Goal: Information Seeking & Learning: Learn about a topic

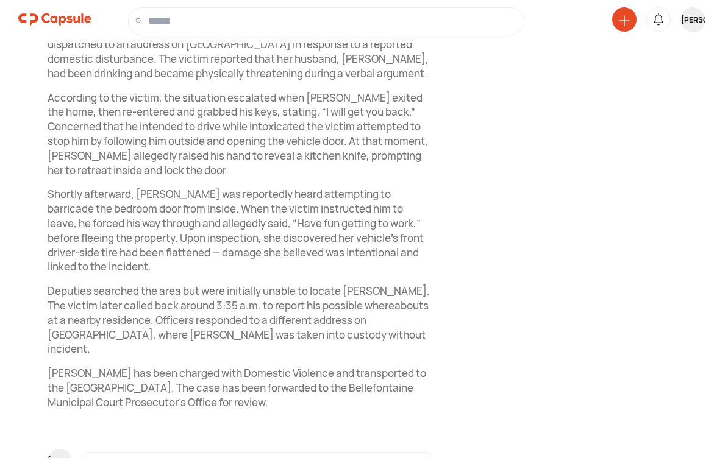
scroll to position [536, 0]
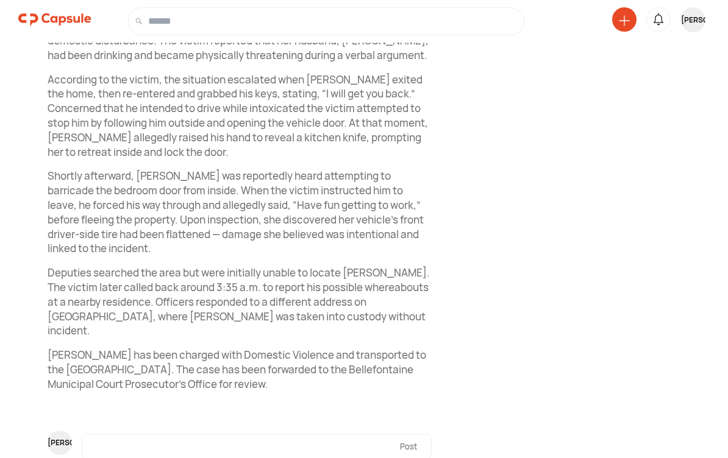
click at [557, 286] on div "Logan County News @ logancountynews Subscribe Related articles Domestic Violenc…" at bounding box center [599, 18] width 219 height 993
click at [559, 288] on div "Logan County News @ logancountynews Subscribe Related articles Domestic Violenc…" at bounding box center [599, 18] width 219 height 993
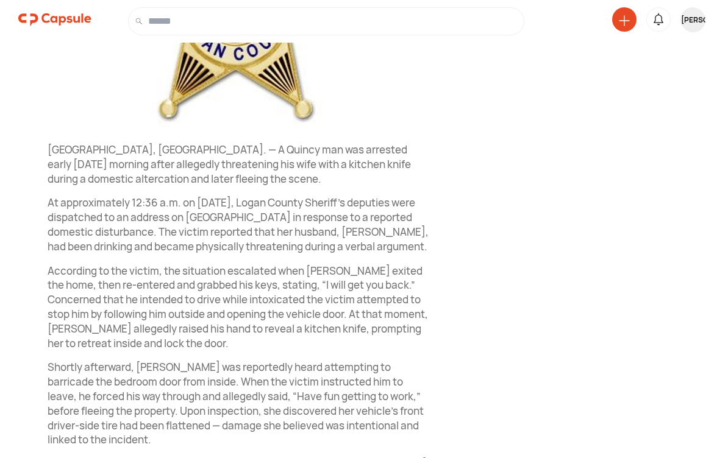
scroll to position [344, 0]
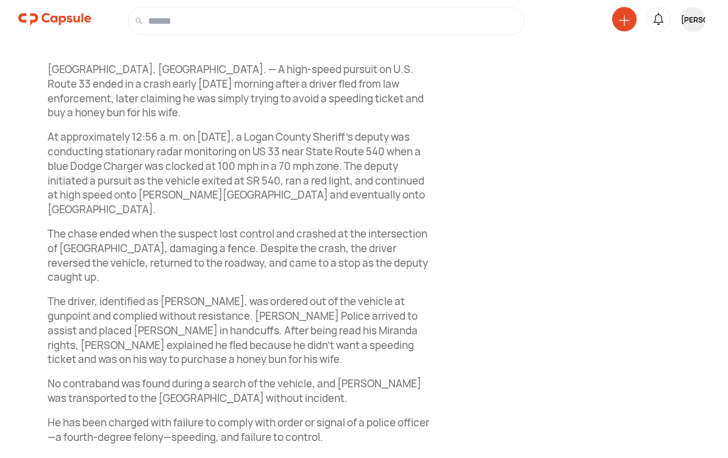
scroll to position [425, 0]
click at [558, 290] on div "Logan County News @ logancountynews Subscribe Related articles High-Speed Chase…" at bounding box center [599, 100] width 219 height 935
click at [712, 414] on div "Crime and Safety Follow Visit link [GEOGRAPHIC_DATA] News 18 hours ago Driver C…" at bounding box center [364, 86] width 728 height 964
click at [711, 414] on div "Crime and Safety Follow Visit link [GEOGRAPHIC_DATA] News 18 hours ago Driver C…" at bounding box center [364, 86] width 728 height 964
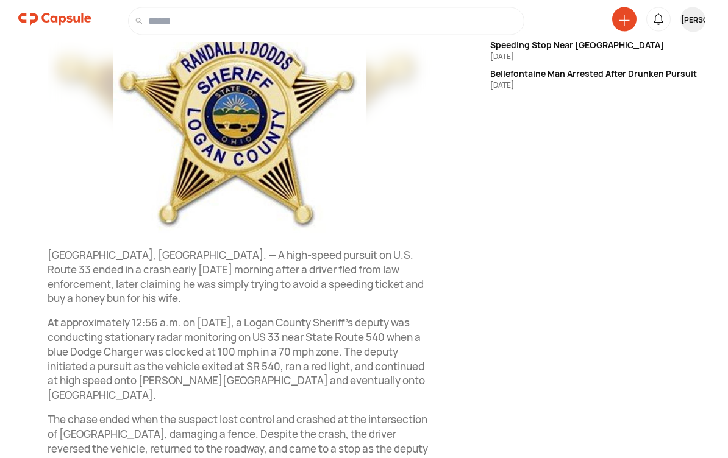
scroll to position [158, 0]
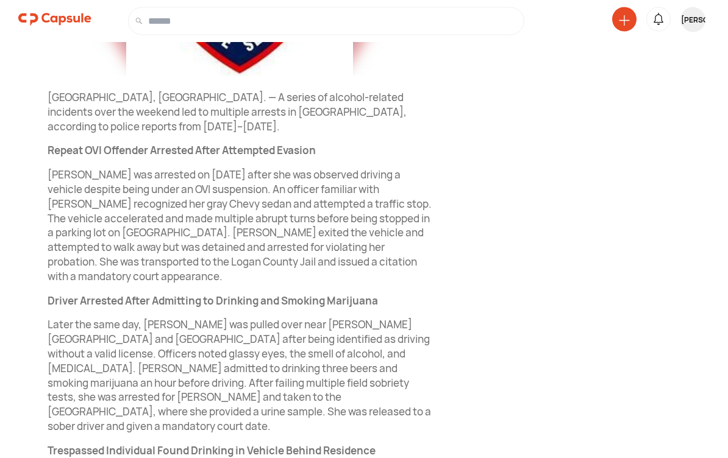
scroll to position [397, 0]
click at [567, 288] on div "Logan County News @ logancountynews Subscribe Related articles Bellefontaine Tr…" at bounding box center [599, 264] width 219 height 1206
click at [562, 292] on div "Logan County News @ logancountynews Subscribe Related articles Bellefontaine Tr…" at bounding box center [599, 264] width 219 height 1206
click at [564, 300] on div "Logan County News @ logancountynews Subscribe Related articles Bellefontaine Tr…" at bounding box center [599, 264] width 219 height 1206
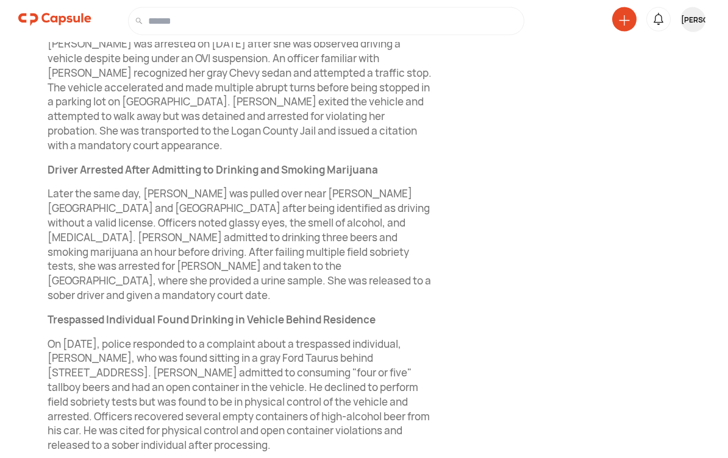
scroll to position [528, 0]
click at [570, 333] on div "Logan County News @ logancountynews Subscribe Related articles Bellefontaine Tr…" at bounding box center [599, 133] width 219 height 1206
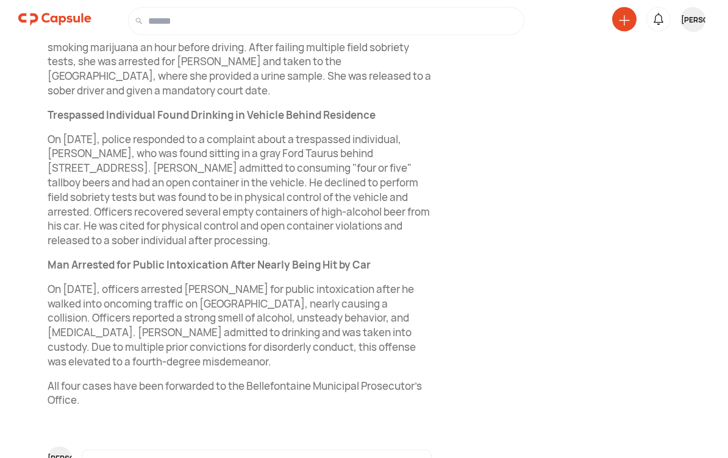
scroll to position [734, 0]
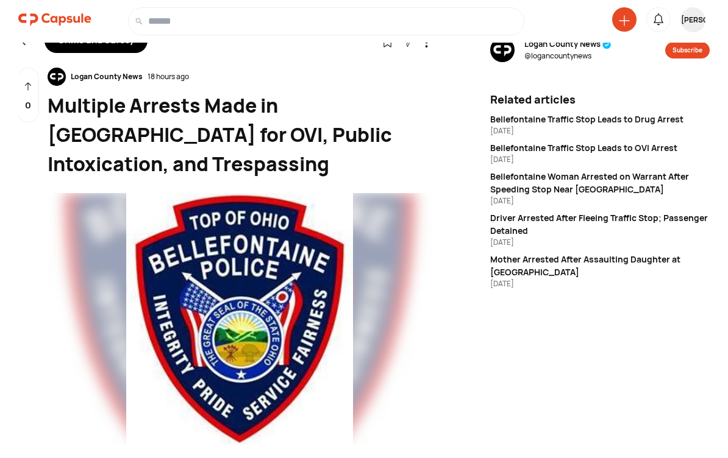
scroll to position [0, 0]
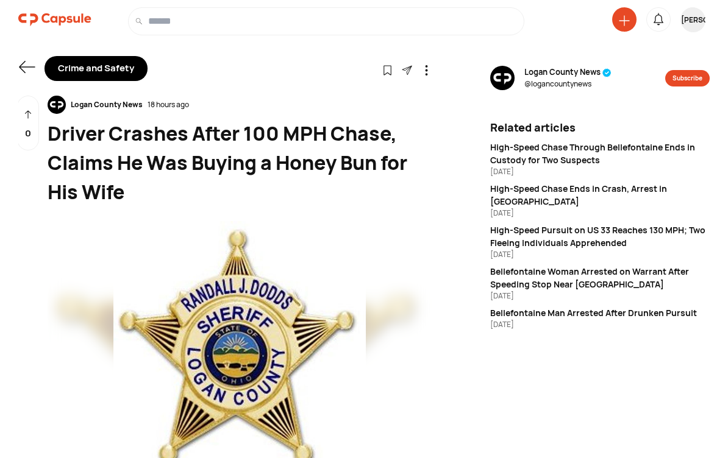
click at [378, 236] on img at bounding box center [240, 347] width 384 height 252
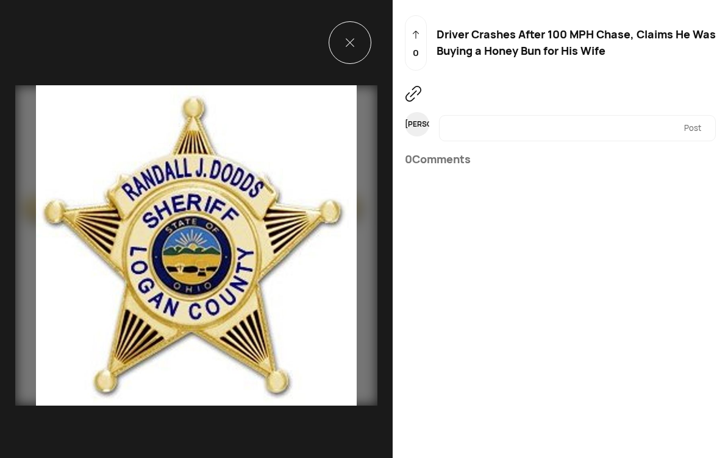
click at [526, 441] on div "0 Driver Crashes After 100 MPH Chase, Claims He Was Buying a Honey Bun for His …" at bounding box center [559, 229] width 335 height 458
click at [483, 397] on div "0 Driver Crashes After 100 MPH Chase, Claims He Was Buying a Honey Bun for His …" at bounding box center [559, 229] width 335 height 458
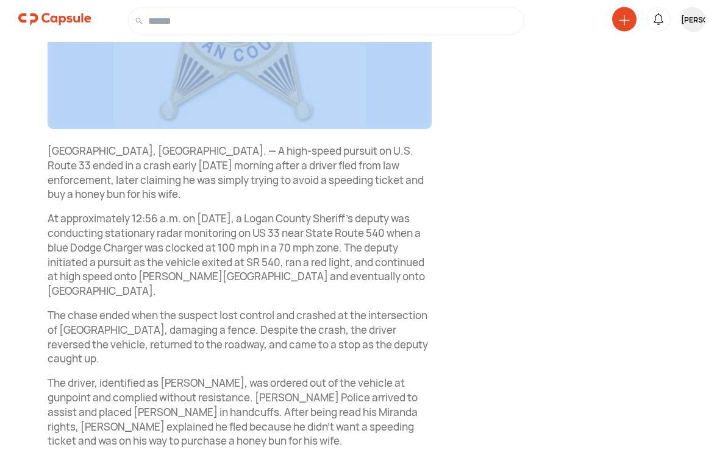
scroll to position [347, 0]
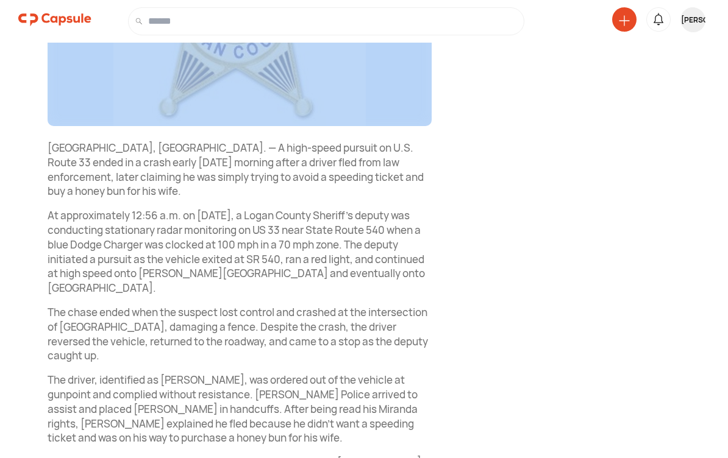
click at [512, 190] on div "Logan County News @ logancountynews Subscribe Related articles High-Speed Chase…" at bounding box center [599, 179] width 219 height 935
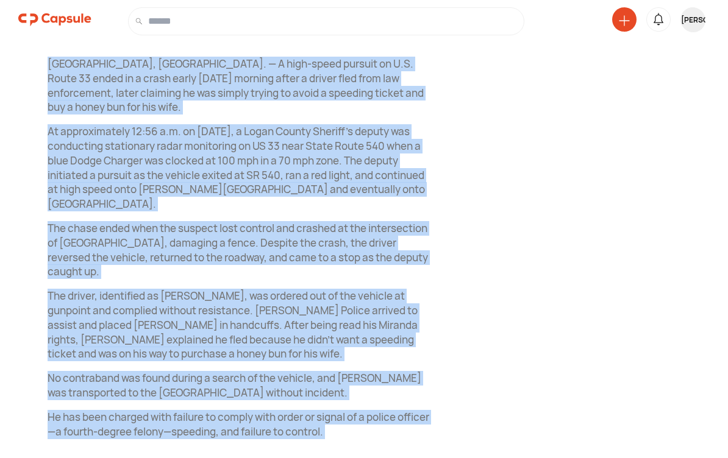
scroll to position [430, 0]
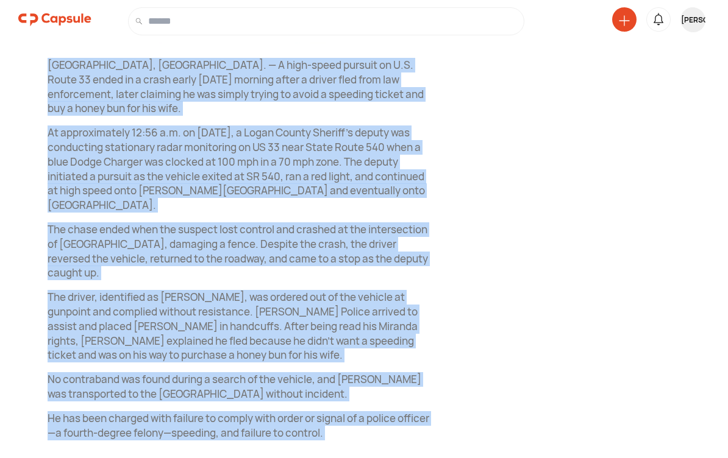
copy div "Lorem Ipsumd, SI. — A cons-adipi elitsed do E.T. Incid 35 utlab et d magna aliq…"
